Goal: Information Seeking & Learning: Learn about a topic

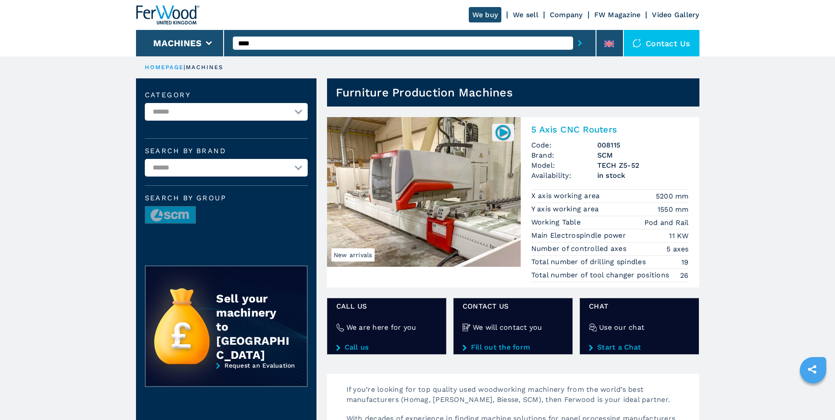
click at [491, 191] on img at bounding box center [424, 192] width 194 height 150
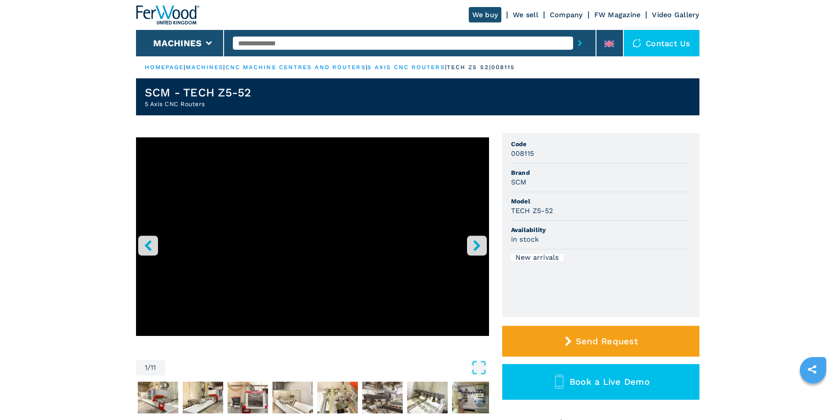
click at [467, 247] on button "right-button" at bounding box center [477, 245] width 20 height 20
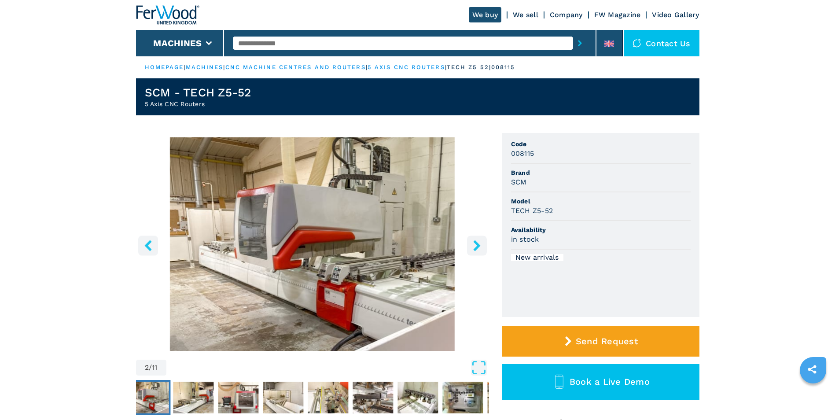
click at [467, 247] on button "right-button" at bounding box center [477, 245] width 20 height 20
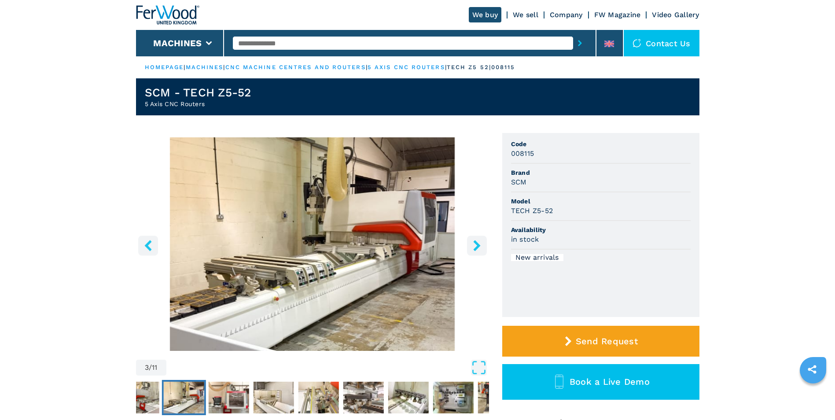
click at [469, 247] on button "right-button" at bounding box center [477, 245] width 20 height 20
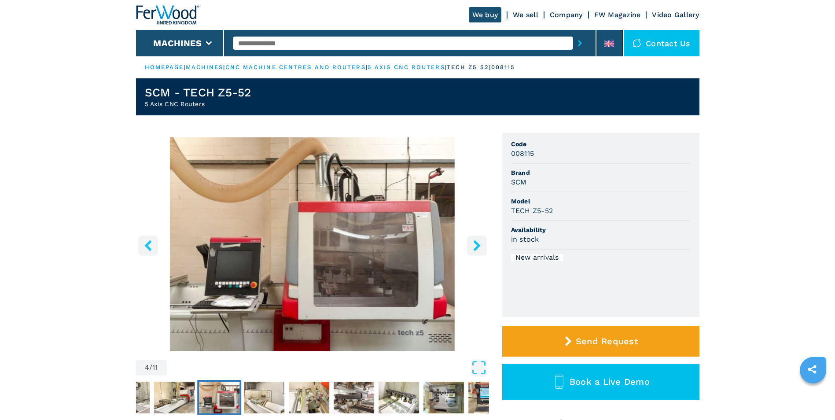
click at [469, 247] on button "right-button" at bounding box center [477, 245] width 20 height 20
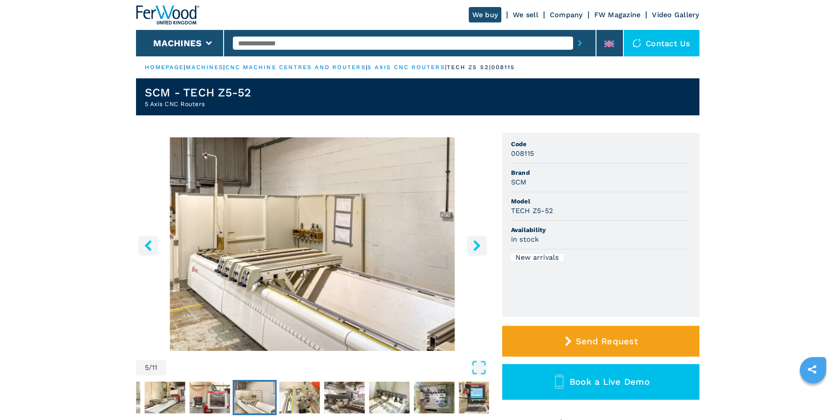
click at [469, 247] on button "right-button" at bounding box center [477, 245] width 20 height 20
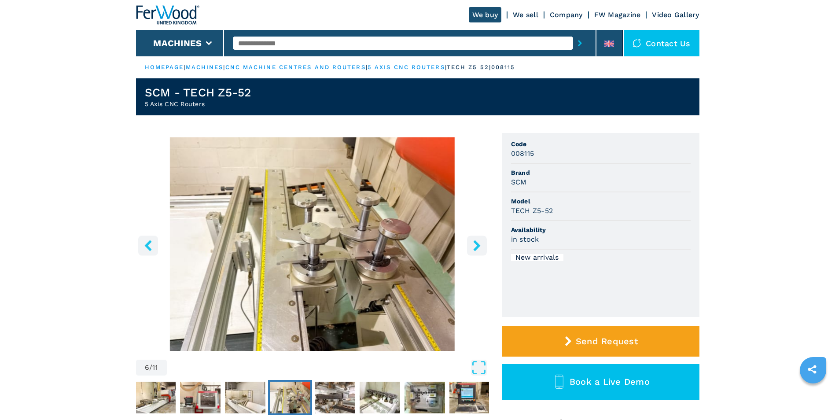
click at [469, 247] on button "right-button" at bounding box center [477, 245] width 20 height 20
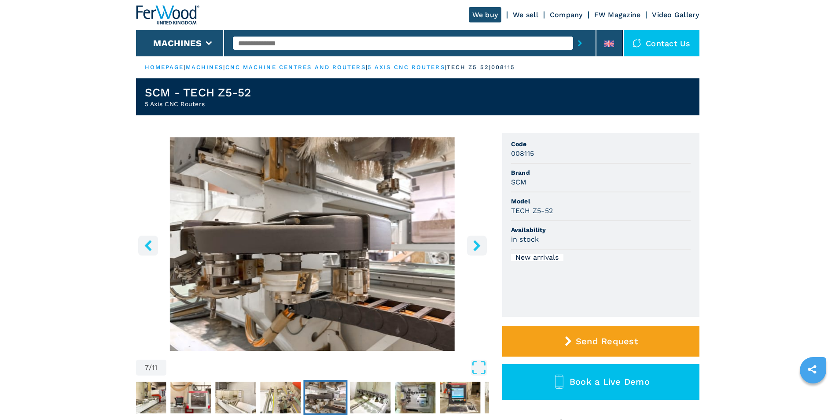
click at [469, 247] on button "right-button" at bounding box center [477, 245] width 20 height 20
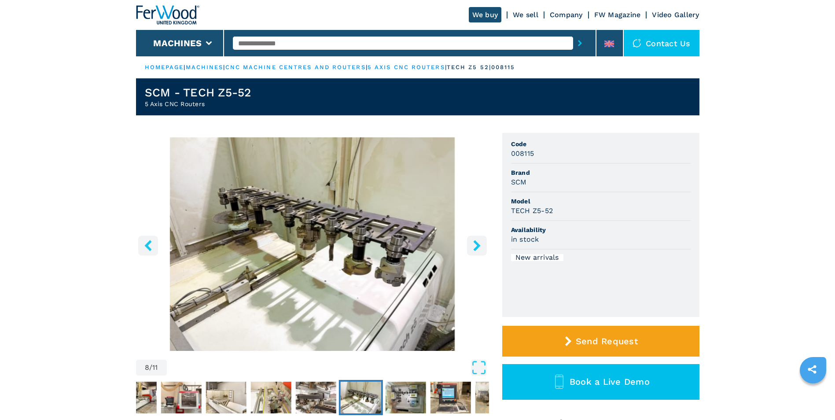
click at [469, 247] on button "right-button" at bounding box center [477, 245] width 20 height 20
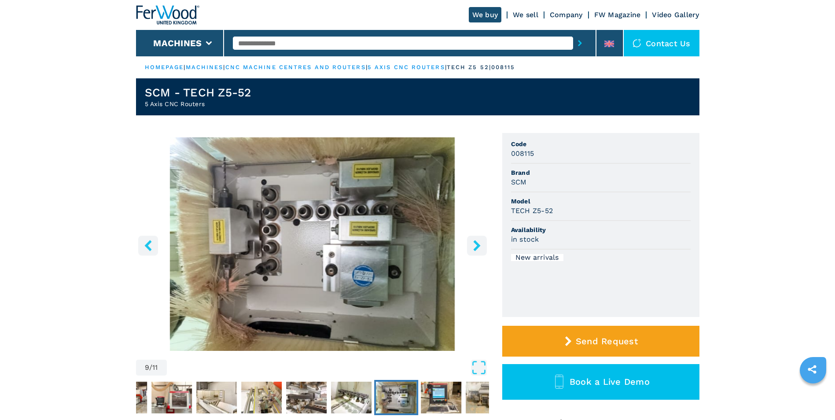
click at [469, 247] on button "right-button" at bounding box center [477, 245] width 20 height 20
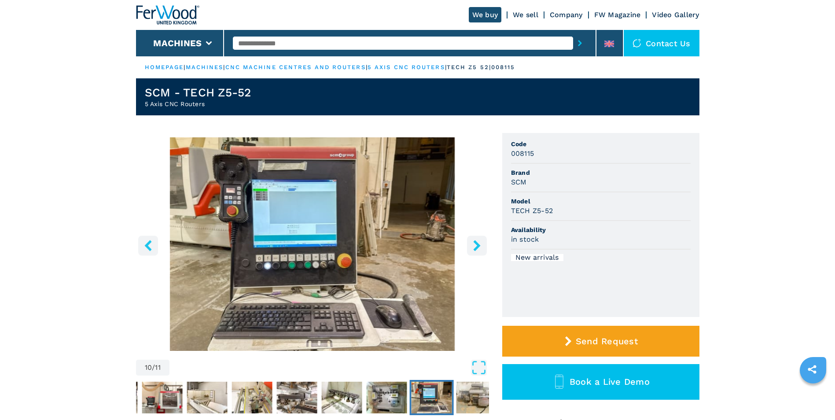
click at [469, 247] on button "right-button" at bounding box center [477, 245] width 20 height 20
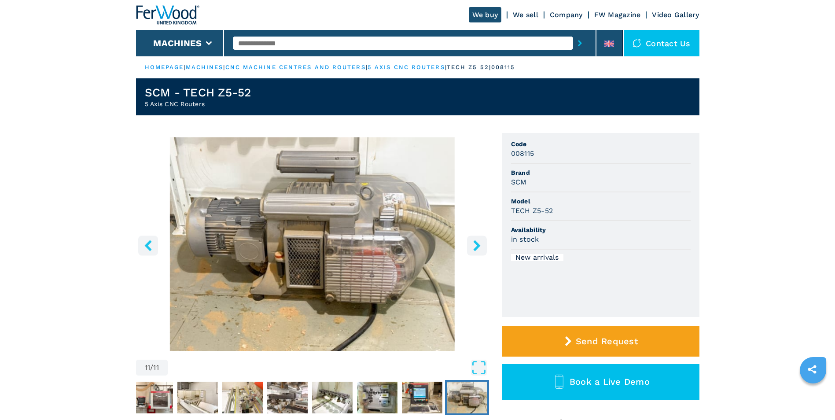
click at [469, 247] on button "right-button" at bounding box center [477, 245] width 20 height 20
